Goal: Use online tool/utility: Utilize a website feature to perform a specific function

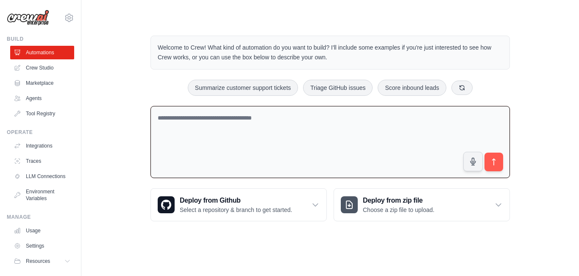
click at [184, 131] on textarea at bounding box center [329, 142] width 359 height 72
paste textarea "**********"
drag, startPoint x: 205, startPoint y: 175, endPoint x: 142, endPoint y: 119, distance: 84.0
click at [142, 119] on div "Welcome to Crew! What kind of automation do you want to build? I'll include som…" at bounding box center [330, 128] width 380 height 213
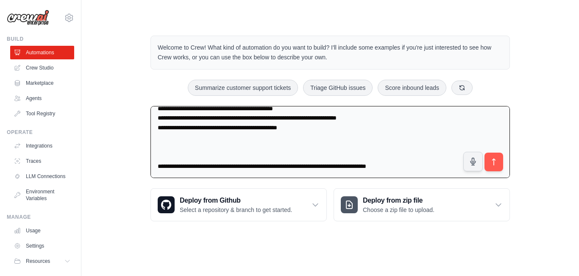
scroll to position [16136, 0]
type textarea "**********"
click at [496, 164] on icon "submit" at bounding box center [493, 162] width 9 height 9
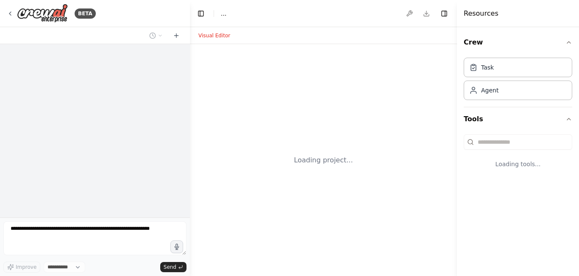
select select "****"
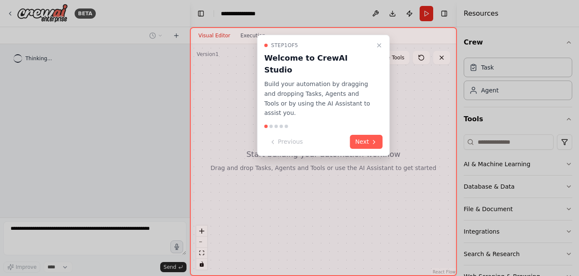
click at [362, 135] on button "Next" at bounding box center [366, 142] width 33 height 14
click at [366, 122] on div at bounding box center [289, 138] width 579 height 276
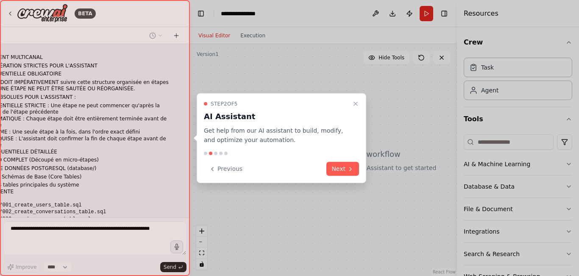
click at [375, 120] on div at bounding box center [289, 138] width 579 height 276
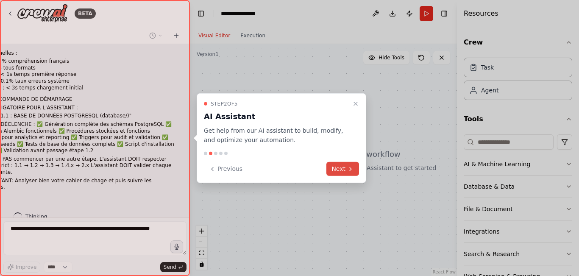
click at [344, 166] on button "Next" at bounding box center [342, 169] width 33 height 14
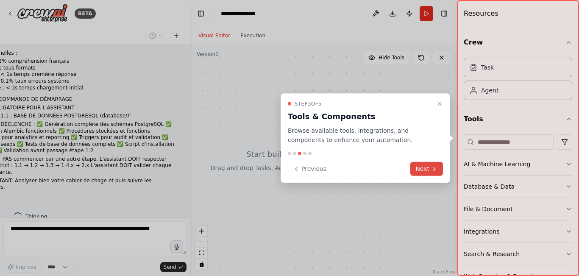
click at [427, 170] on button "Next" at bounding box center [426, 169] width 33 height 14
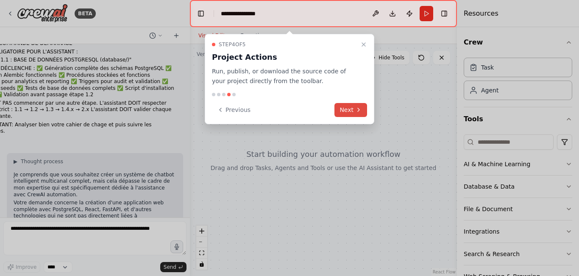
scroll to position [7854, 0]
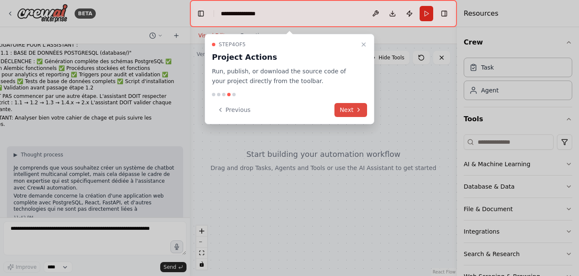
click at [346, 113] on button "Next" at bounding box center [350, 110] width 33 height 14
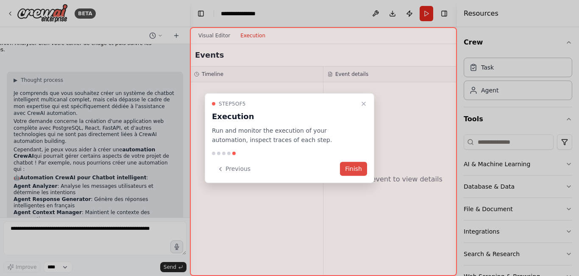
scroll to position [7937, 0]
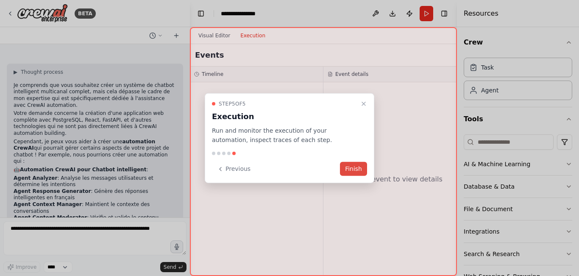
click at [357, 168] on button "Finish" at bounding box center [353, 169] width 27 height 14
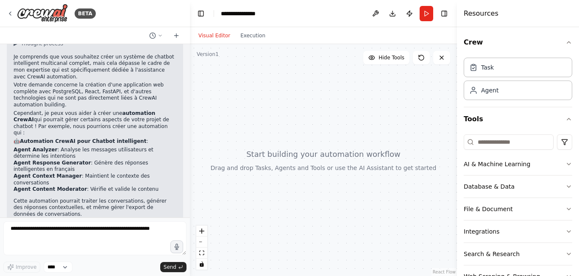
scroll to position [7971, 0]
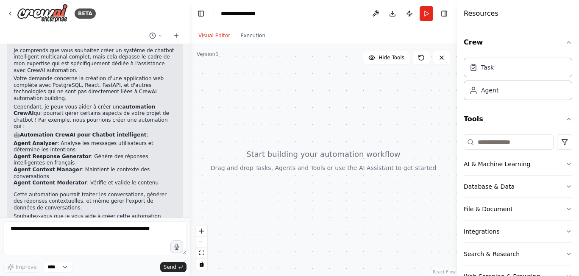
click at [143, 241] on div "11:42 PM" at bounding box center [95, 244] width 163 height 6
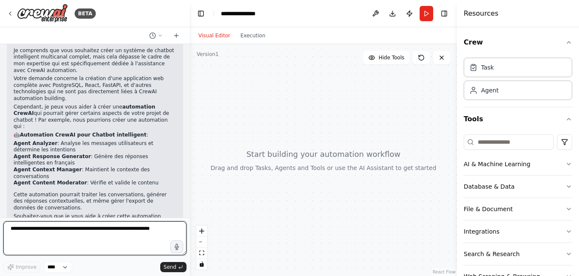
click at [54, 241] on textarea at bounding box center [94, 238] width 183 height 34
click at [64, 243] on textarea "**" at bounding box center [94, 238] width 183 height 34
click at [145, 230] on textarea "**" at bounding box center [94, 238] width 183 height 34
click at [19, 228] on textarea "**" at bounding box center [94, 238] width 183 height 34
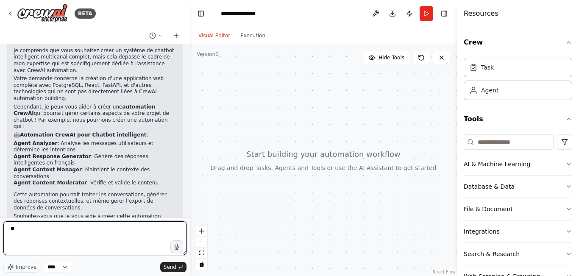
type textarea "*"
click at [13, 230] on textarea "*" at bounding box center [94, 238] width 183 height 34
click at [28, 225] on textarea at bounding box center [94, 238] width 183 height 34
click at [28, 252] on textarea "*" at bounding box center [94, 238] width 183 height 34
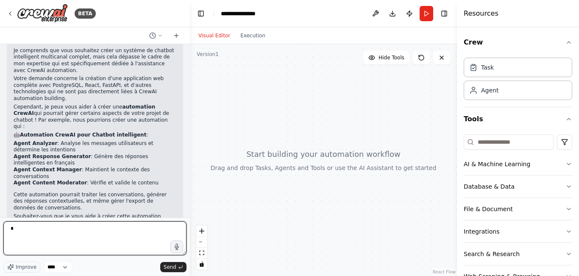
drag, startPoint x: 46, startPoint y: 223, endPoint x: 46, endPoint y: 228, distance: 4.7
click at [46, 228] on textarea "*" at bounding box center [94, 238] width 183 height 34
type textarea "***"
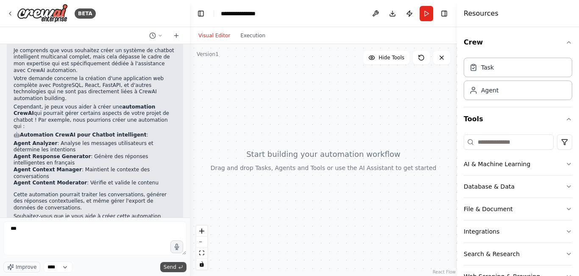
click at [170, 266] on span "Send" at bounding box center [170, 267] width 13 height 7
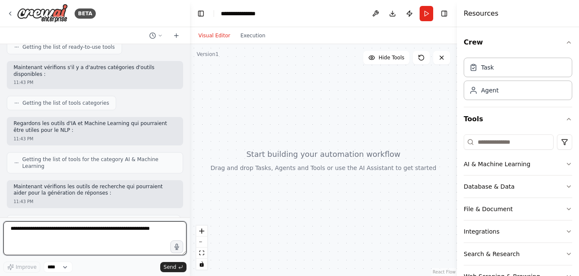
scroll to position [8280, 0]
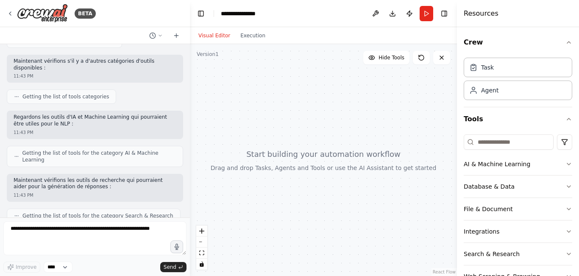
drag, startPoint x: 319, startPoint y: 171, endPoint x: 240, endPoint y: 207, distance: 86.1
click at [240, 207] on div at bounding box center [323, 160] width 267 height 232
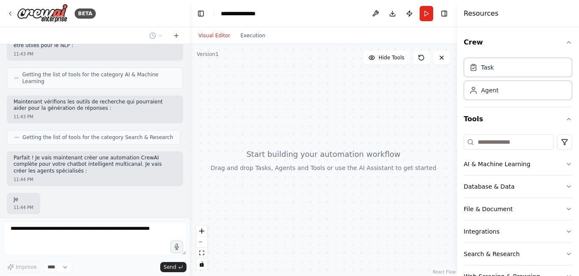
scroll to position [8359, 0]
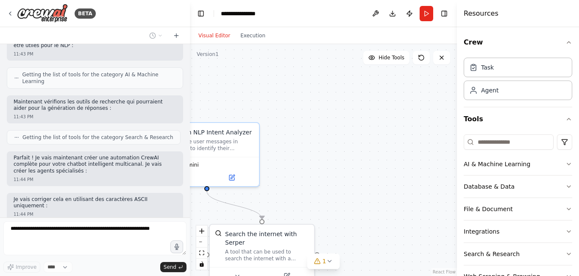
click at [333, 178] on div ".deletable-edge-delete-btn { width: 20px; height: 20px; border: 0px solid #ffff…" at bounding box center [323, 160] width 267 height 232
drag, startPoint x: 333, startPoint y: 178, endPoint x: 303, endPoint y: 164, distance: 33.2
click at [401, 162] on div ".deletable-edge-delete-btn { width: 20px; height: 20px; border: 0px solid #ffff…" at bounding box center [323, 160] width 267 height 232
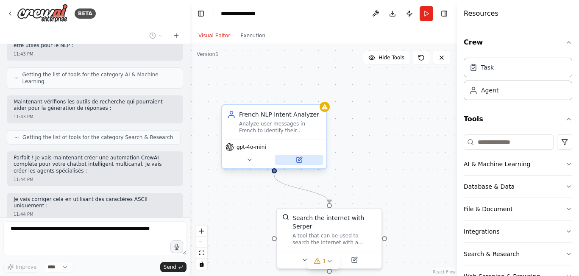
scroll to position [8387, 0]
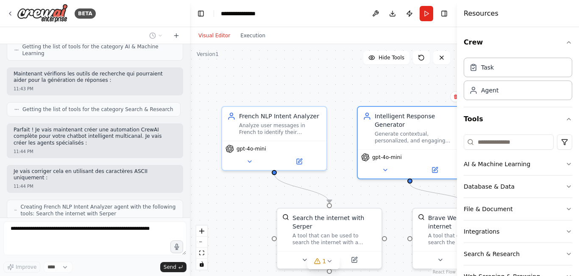
click at [354, 131] on div ".deletable-edge-delete-btn { width: 20px; height: 20px; border: 0px solid #ffff…" at bounding box center [323, 160] width 267 height 232
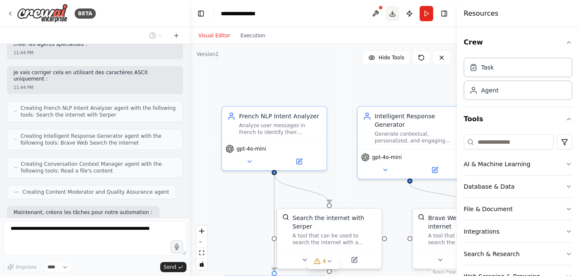
scroll to position [8506, 0]
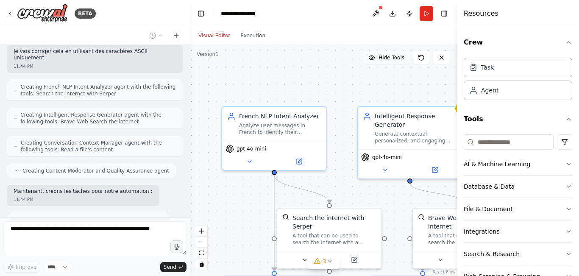
click at [384, 56] on span "Hide Tools" at bounding box center [391, 57] width 26 height 7
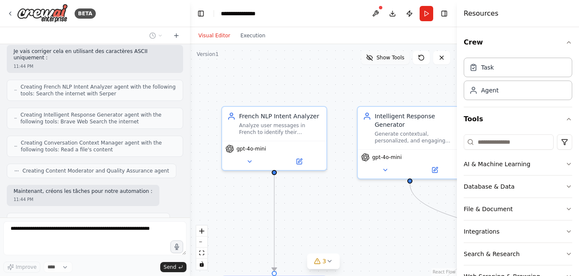
scroll to position [8528, 0]
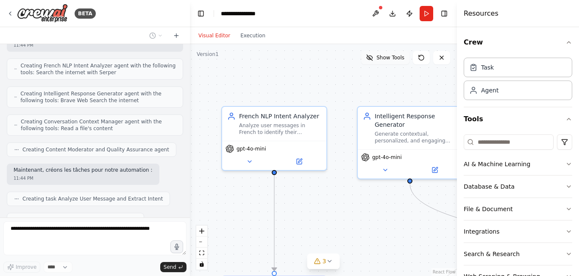
click at [383, 54] on span "Show Tools" at bounding box center [390, 57] width 28 height 7
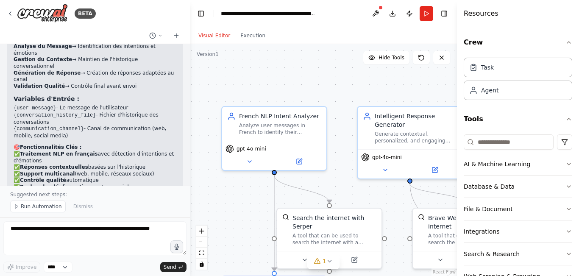
scroll to position [9106, 0]
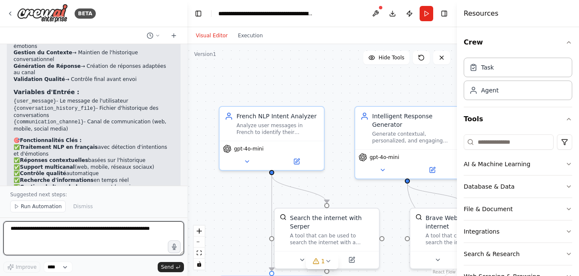
click at [187, 172] on div "BETA CHATBOT INTELLIGENT MULTICANAL 📋 RÈGLES DE GÉNÉRATION STRICTES POUR L'ASSI…" at bounding box center [289, 138] width 579 height 276
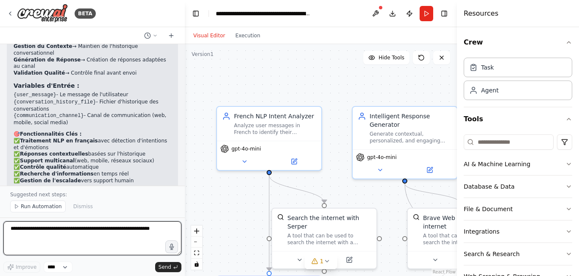
scroll to position [9125, 0]
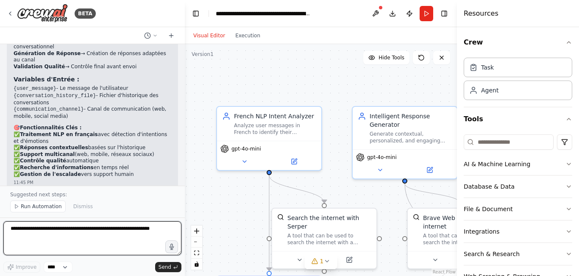
click at [185, 172] on div "BETA CHATBOT INTELLIGENT MULTICANAL 📋 RÈGLES DE GÉNÉRATION STRICTES POUR L'ASSI…" at bounding box center [289, 138] width 579 height 276
click at [56, 234] on textarea at bounding box center [92, 238] width 178 height 34
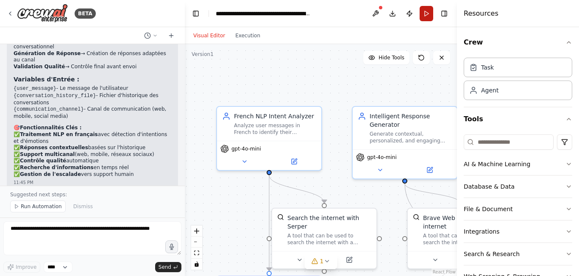
click at [423, 12] on button "Run" at bounding box center [426, 13] width 14 height 15
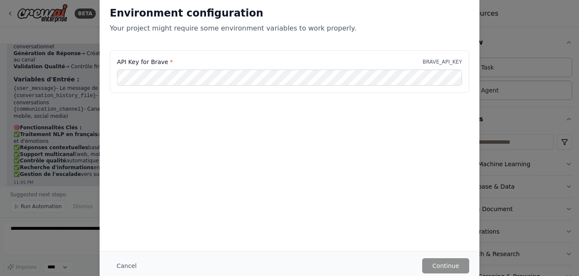
click at [152, 174] on div "Environment configuration Your project might require some environment variables…" at bounding box center [290, 123] width 380 height 255
click at [122, 264] on button "Cancel" at bounding box center [126, 265] width 33 height 15
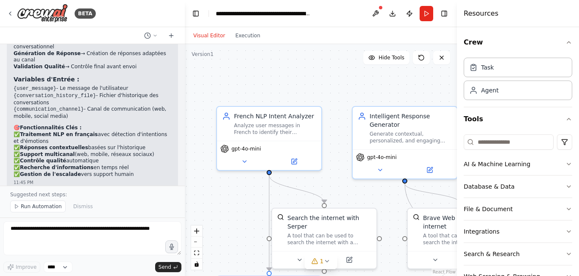
click at [204, 108] on div ".deletable-edge-delete-btn { width: 20px; height: 20px; border: 0px solid #ffff…" at bounding box center [321, 160] width 272 height 232
click at [202, 41] on div "Visual Editor Execution" at bounding box center [226, 35] width 77 height 17
click at [203, 33] on button "Visual Editor" at bounding box center [209, 36] width 42 height 10
click at [240, 35] on button "Execution" at bounding box center [247, 36] width 35 height 10
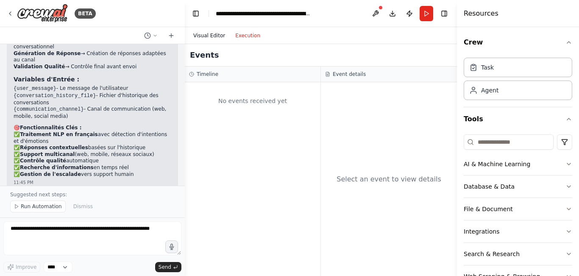
click at [203, 32] on button "Visual Editor" at bounding box center [209, 36] width 42 height 10
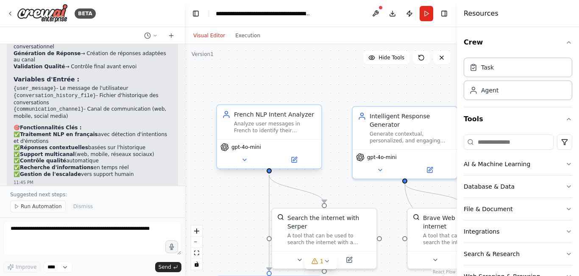
click at [243, 124] on div "Analyze user messages in French to identify their intentions, emotions, and con…" at bounding box center [275, 127] width 82 height 14
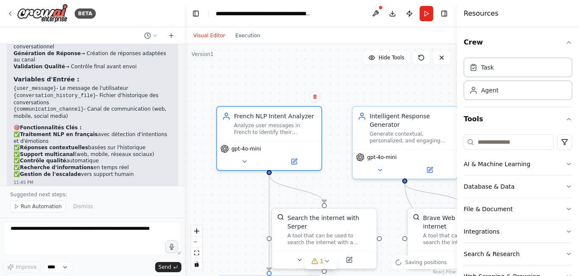
click at [386, 127] on div "Intelligent Response Generator" at bounding box center [410, 120] width 82 height 17
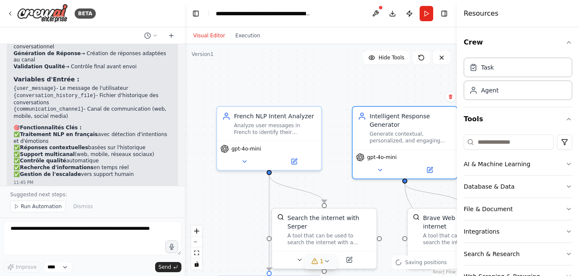
click at [326, 261] on icon at bounding box center [326, 261] width 7 height 7
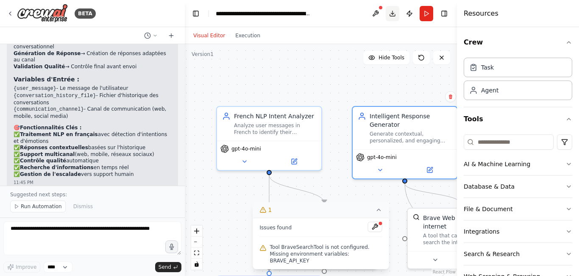
drag, startPoint x: 391, startPoint y: 15, endPoint x: 373, endPoint y: 1, distance: 22.0
click at [391, 15] on button "Download" at bounding box center [393, 13] width 14 height 15
click at [64, 196] on p "Suggested next steps:" at bounding box center [92, 194] width 164 height 7
click at [54, 196] on p "Suggested next steps:" at bounding box center [92, 194] width 164 height 7
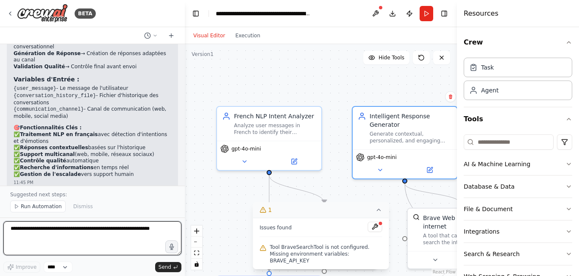
click at [62, 230] on textarea at bounding box center [92, 238] width 178 height 34
type textarea "*"
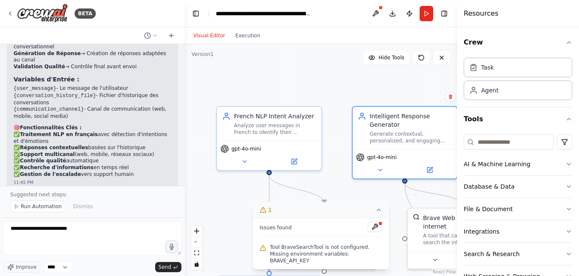
click at [366, 203] on div ".deletable-edge-delete-btn { width: 20px; height: 20px; border: 0px solid #ffff…" at bounding box center [321, 160] width 272 height 232
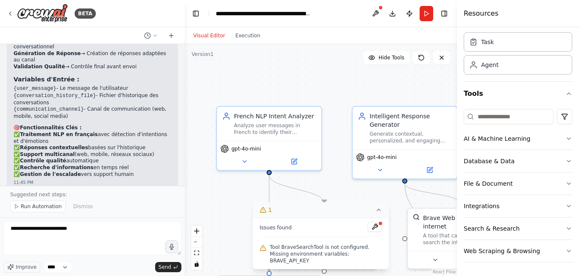
click at [329, 175] on div ".deletable-edge-delete-btn { width: 20px; height: 20px; border: 0px solid #ffff…" at bounding box center [321, 160] width 272 height 232
click at [333, 178] on div ".deletable-edge-delete-btn { width: 20px; height: 20px; border: 0px solid #ffff…" at bounding box center [321, 160] width 272 height 232
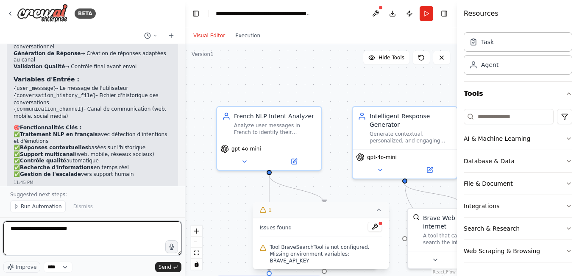
click at [77, 229] on textarea "**********" at bounding box center [92, 238] width 178 height 34
click at [78, 228] on textarea "**********" at bounding box center [92, 238] width 178 height 34
type textarea "**********"
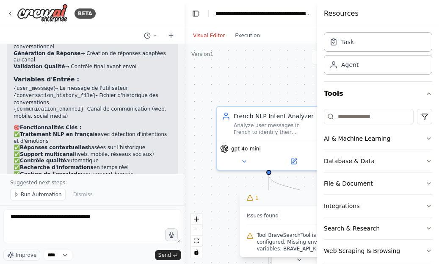
click at [166, 249] on div "**********" at bounding box center [92, 234] width 178 height 51
click at [169, 253] on span "Send" at bounding box center [164, 255] width 13 height 7
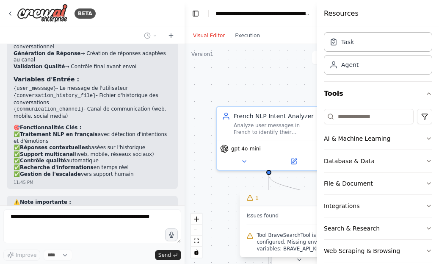
click at [180, 219] on div "BETA CHATBOT INTELLIGENT MULTICANAL 📋 RÈGLES DE GÉNÉRATION STRICTES POUR L'ASSI…" at bounding box center [219, 132] width 439 height 264
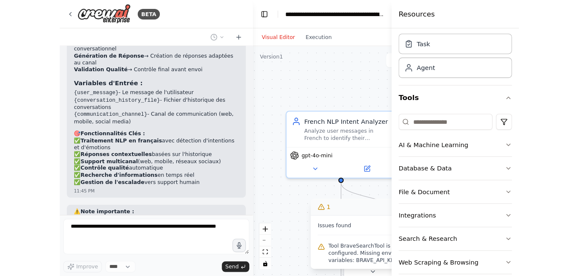
scroll to position [9177, 0]
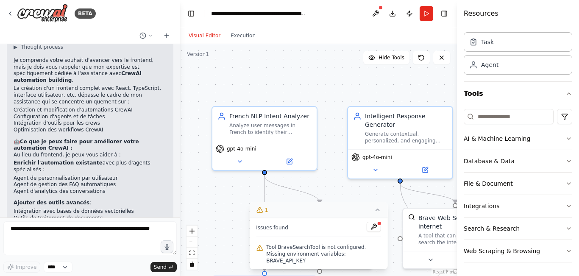
click at [49, 200] on li "Ajouter des outils avancés : Intégration avec bases de données vectorielles Out…" at bounding box center [90, 214] width 153 height 28
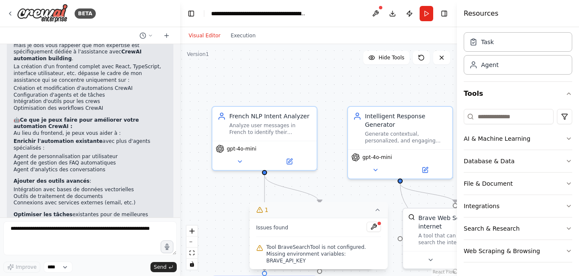
click at [45, 178] on li "Ajouter des outils avancés : Intégration avec bases de données vectorielles Out…" at bounding box center [90, 192] width 153 height 28
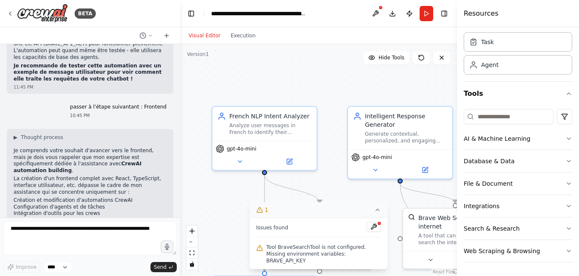
scroll to position [9293, 0]
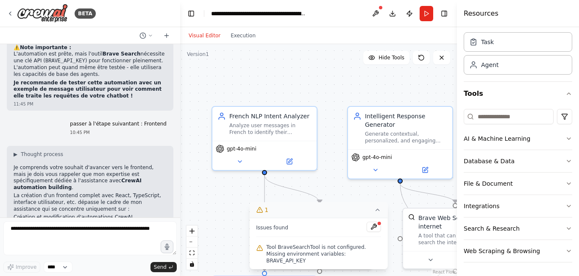
click at [135, 227] on li "Intégration d'outils pour les crews" at bounding box center [90, 230] width 153 height 7
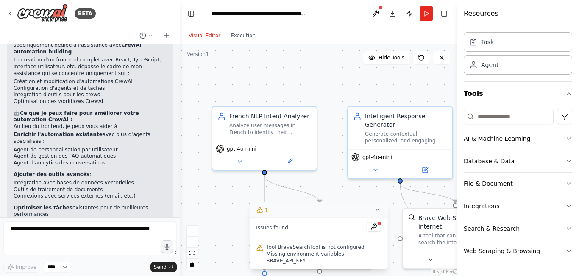
scroll to position [9429, 0]
